Goal: Information Seeking & Learning: Check status

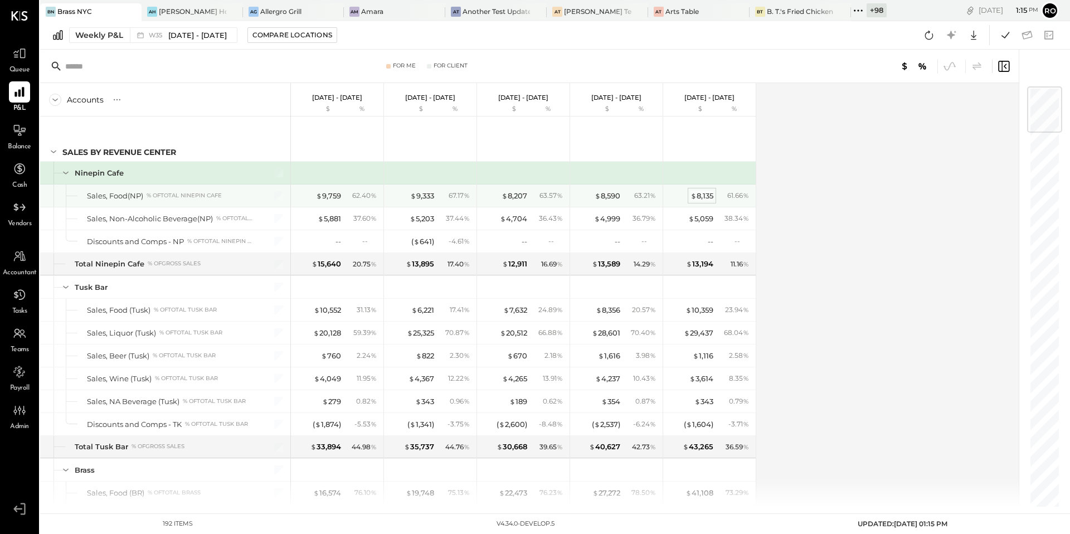
click at [704, 194] on div "$ 8,135" at bounding box center [701, 196] width 23 height 11
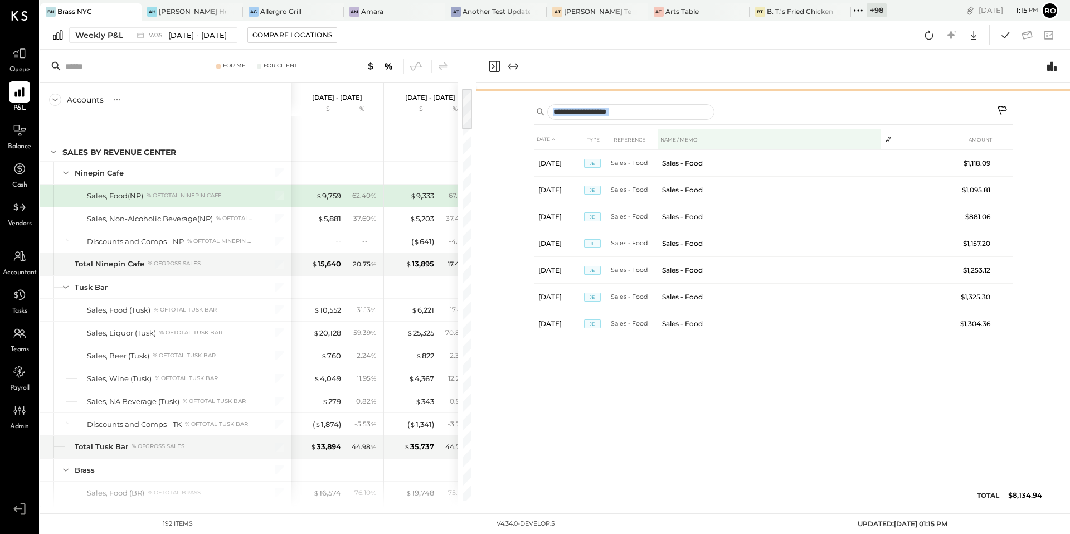
drag, startPoint x: 769, startPoint y: 236, endPoint x: 785, endPoint y: 130, distance: 106.5
click at [785, 130] on div "Sales by Revenue Center Ninepin Cafe Sales, Food(NP) 4105 $ % Actual DATE TYPE …" at bounding box center [772, 294] width 593 height 423
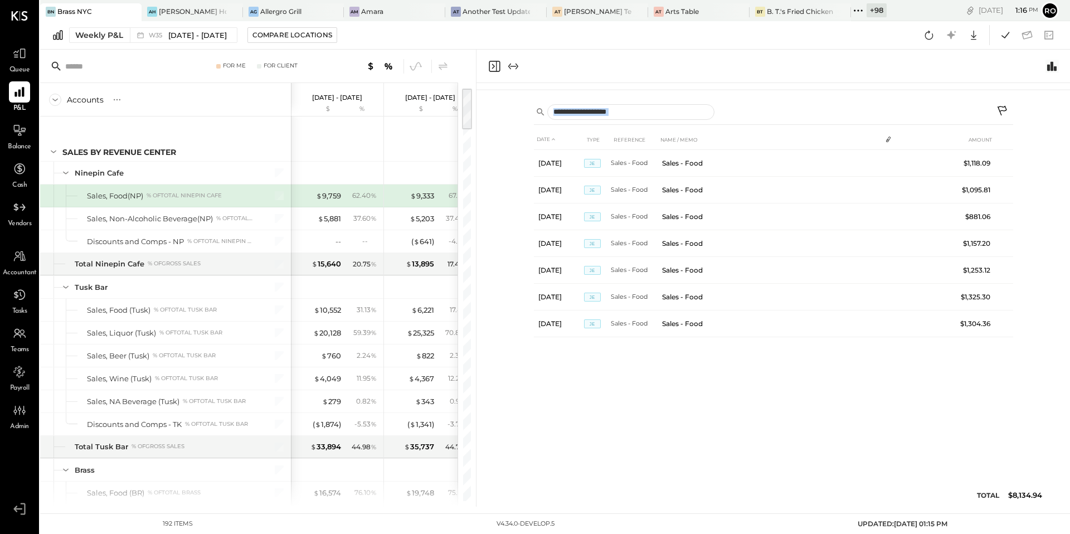
click at [1049, 67] on icon "Switch to Chart module" at bounding box center [1051, 65] width 9 height 9
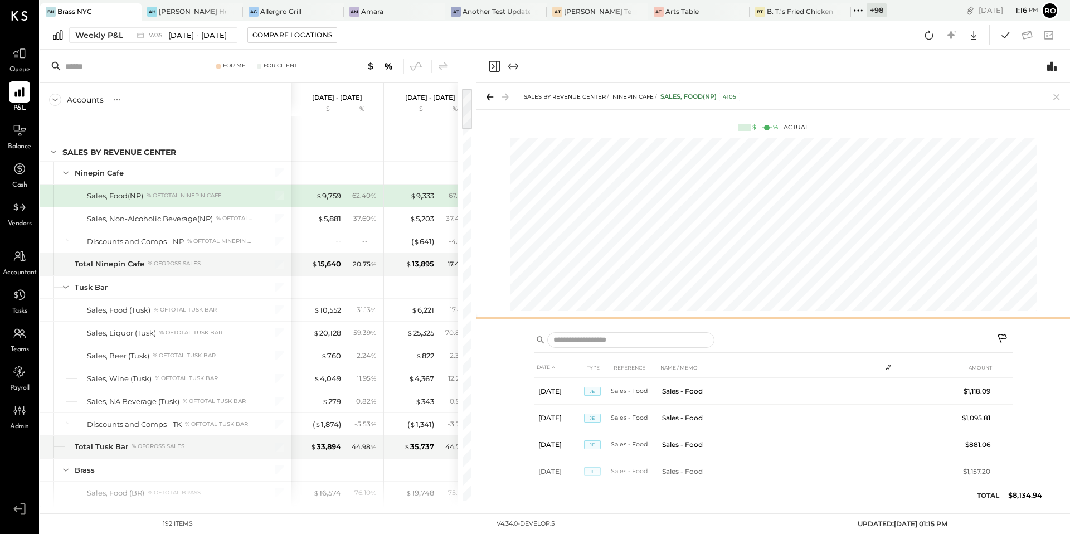
click at [940, 206] on div "Sales by Revenue Center Ninepin Cafe Sales, Food(NP) 4105 $ % Actual" at bounding box center [772, 203] width 593 height 241
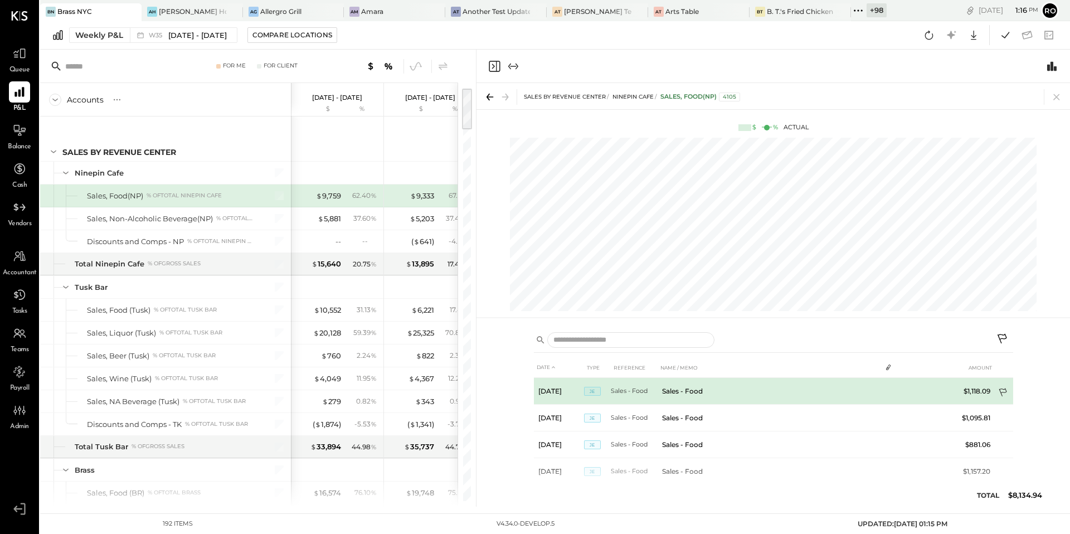
click at [1002, 391] on icon at bounding box center [1003, 393] width 11 height 11
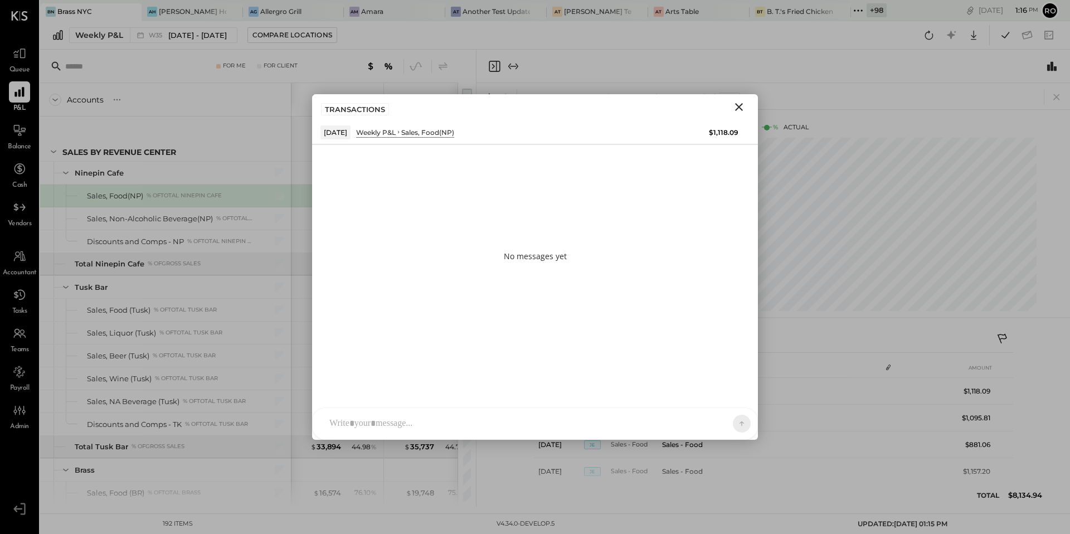
click at [533, 406] on div "No messages yet AL [PERSON_NAME] S Santa JP [PERSON_NAME] AT [PERSON_NAME] Test…" at bounding box center [535, 291] width 446 height 295
click at [533, 408] on div at bounding box center [535, 423] width 445 height 31
click at [531, 408] on div at bounding box center [535, 377] width 445 height 61
click at [737, 422] on button at bounding box center [732, 422] width 17 height 17
click at [714, 424] on icon at bounding box center [715, 423] width 9 height 9
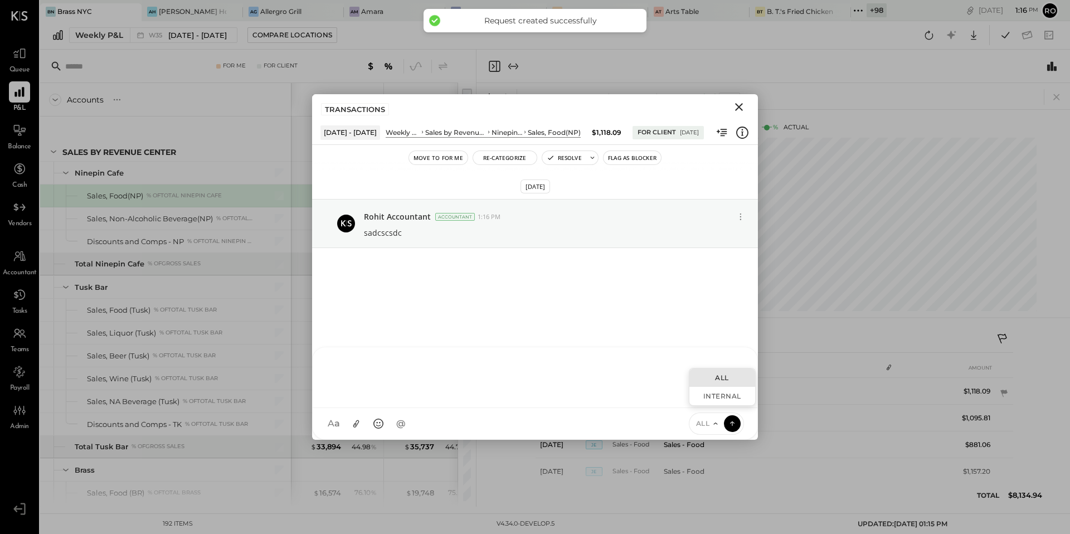
click at [725, 378] on div "ALL" at bounding box center [722, 377] width 66 height 18
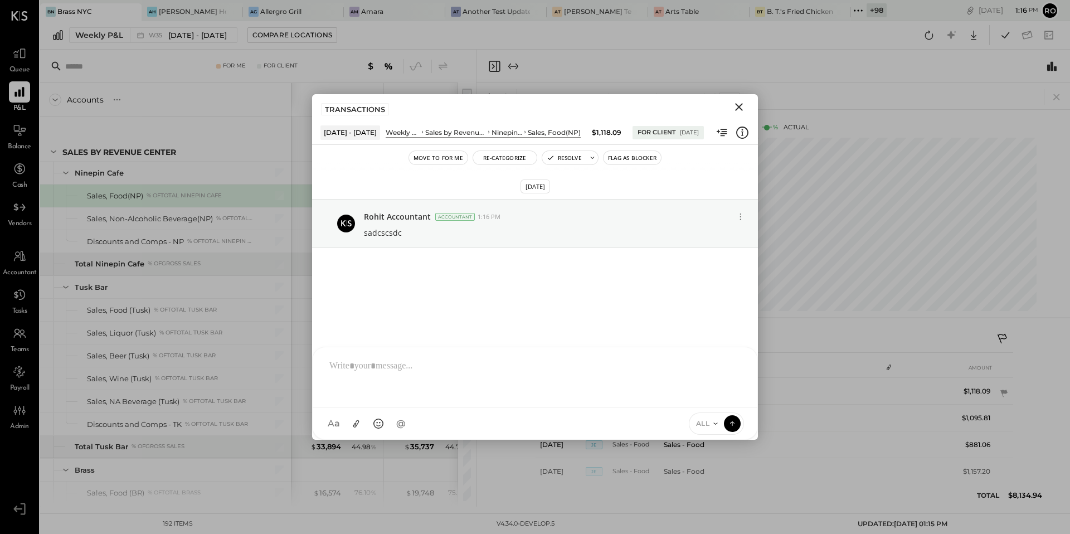
click at [736, 105] on icon "Close" at bounding box center [739, 107] width 8 height 8
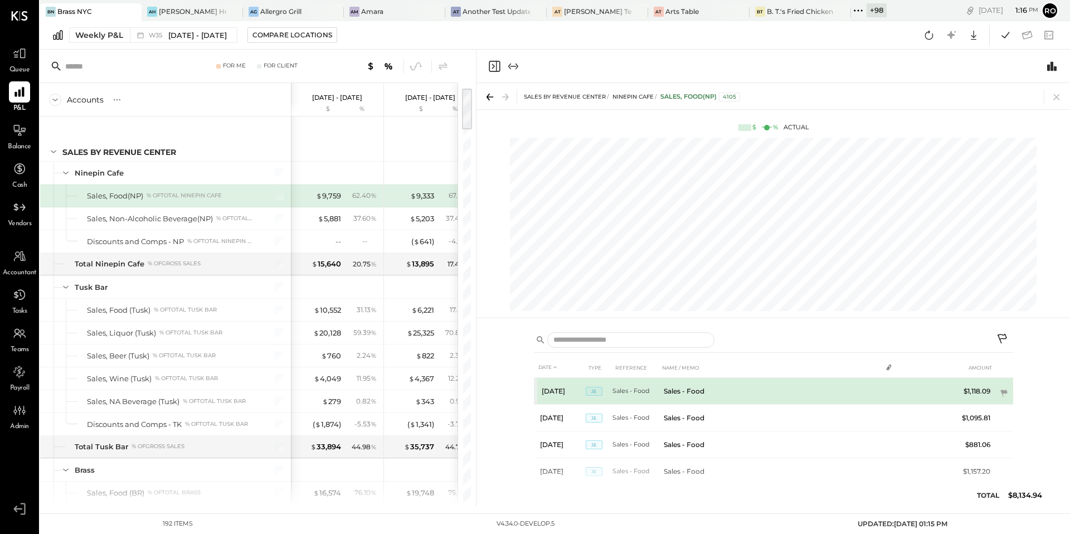
click at [861, 388] on td "Sales - Food" at bounding box center [770, 391] width 222 height 27
click at [1005, 394] on icon at bounding box center [1003, 393] width 11 height 11
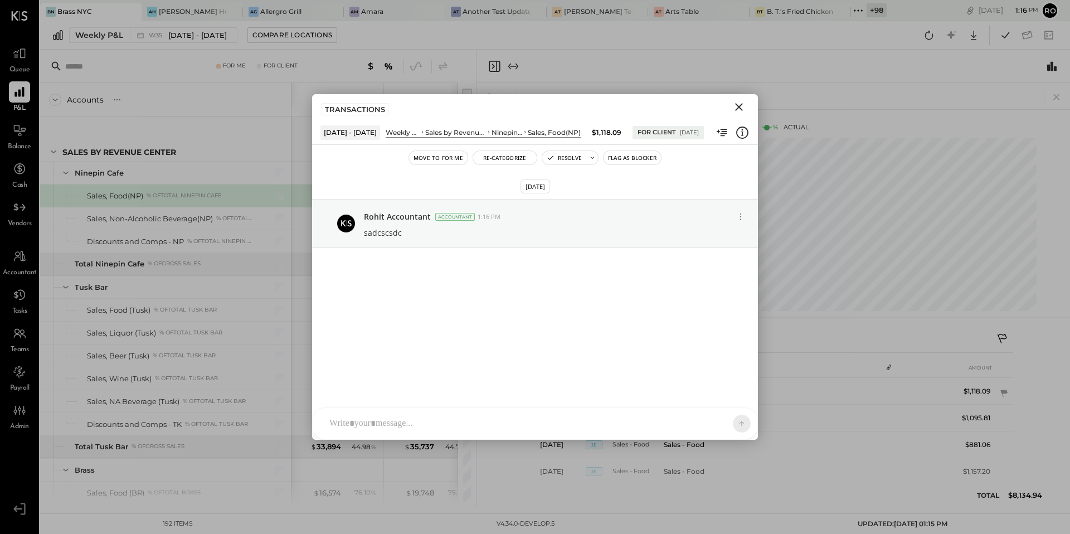
click at [741, 108] on icon "Close" at bounding box center [738, 106] width 13 height 13
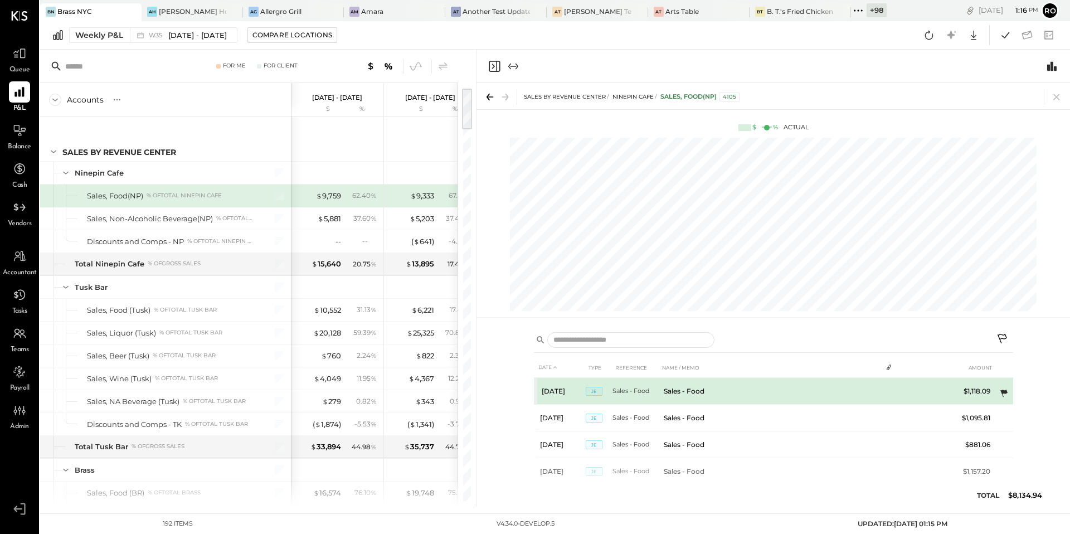
click at [1005, 392] on icon at bounding box center [1003, 392] width 7 height 7
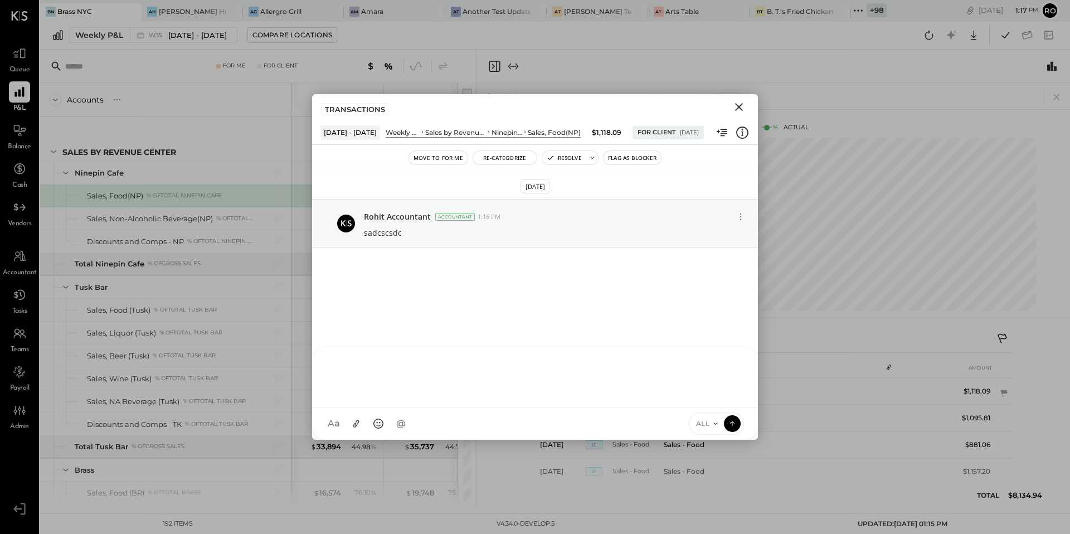
click at [583, 418] on div "AL [PERSON_NAME] S Santa JP [PERSON_NAME] AT [PERSON_NAME] Test User ST Santa T…" at bounding box center [535, 392] width 446 height 93
click at [584, 392] on div at bounding box center [535, 376] width 422 height 45
click at [735, 295] on div "[DATE] Rohit Accountant Accountant 1:16 PM sadcscsdc" at bounding box center [535, 267] width 446 height 195
click at [743, 108] on icon "Close" at bounding box center [738, 106] width 13 height 13
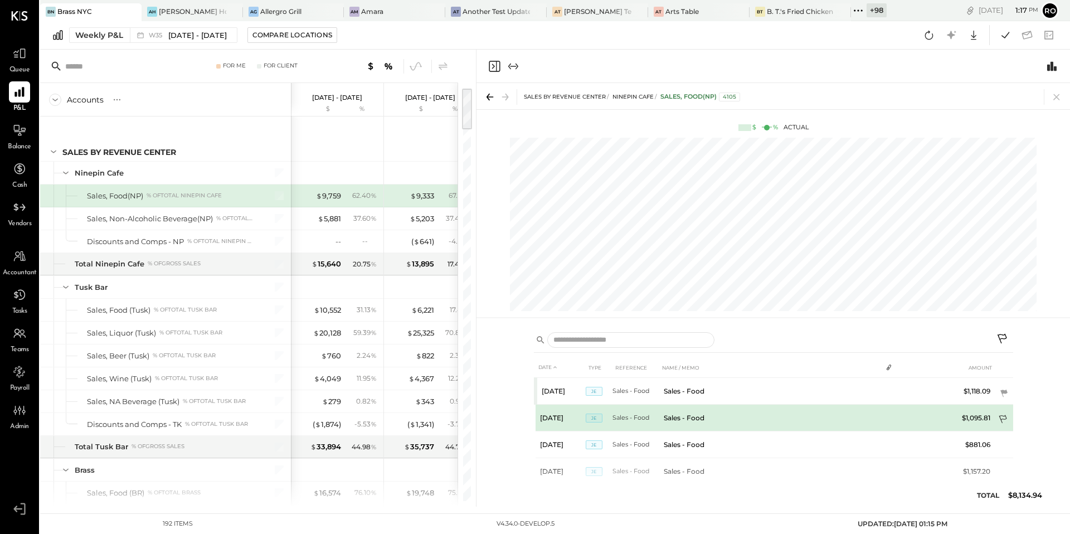
click at [1000, 421] on icon at bounding box center [1003, 419] width 11 height 11
